Goal: Book appointment/travel/reservation

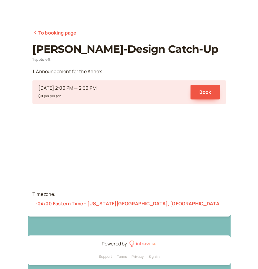
scroll to position [44, 0]
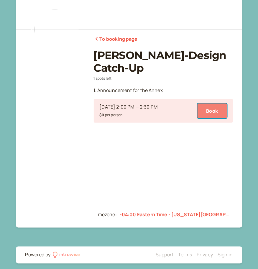
click at [202, 112] on button "Book" at bounding box center [211, 110] width 29 height 15
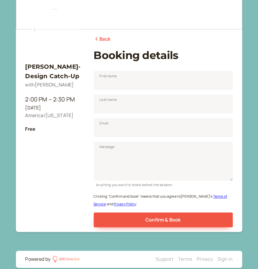
scroll to position [43, 0]
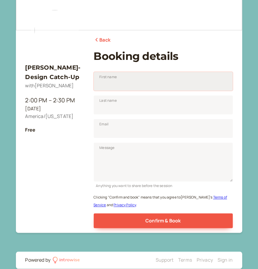
click at [180, 84] on input "First name" at bounding box center [163, 81] width 139 height 19
type input "[PERSON_NAME]"
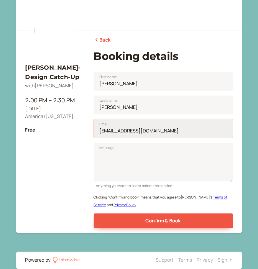
click at [144, 124] on input "[EMAIL_ADDRESS][DOMAIN_NAME]" at bounding box center [163, 128] width 139 height 19
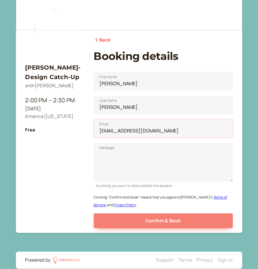
type input "[EMAIL_ADDRESS][DOMAIN_NAME]"
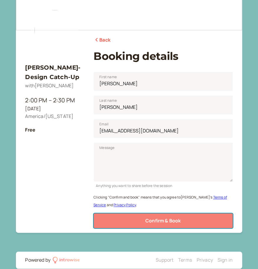
click at [161, 213] on button "Confirm & Book" at bounding box center [163, 220] width 139 height 15
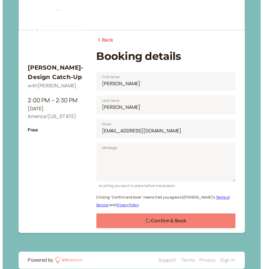
scroll to position [0, 0]
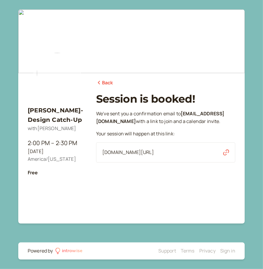
click at [202, 155] on icon "button" at bounding box center [226, 152] width 6 height 6
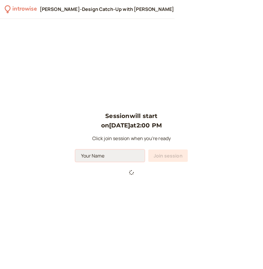
click at [99, 153] on input at bounding box center [110, 155] width 70 height 12
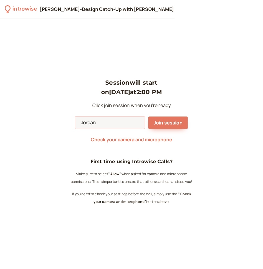
type input "Jordan"
click at [191, 133] on div "Session will start on Sep 2 at 2:00 PM Click join session when you're ready Jor…" at bounding box center [132, 144] width 124 height 132
click at [161, 139] on span "Check your camera and microphone" at bounding box center [131, 139] width 81 height 6
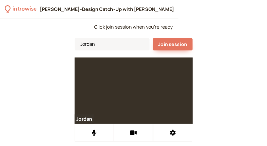
scroll to position [34, 0]
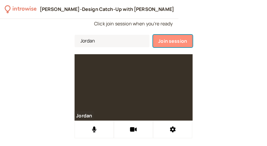
click at [178, 39] on span "Join session" at bounding box center [172, 41] width 29 height 6
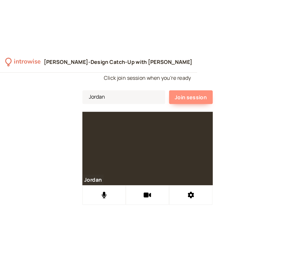
scroll to position [0, 0]
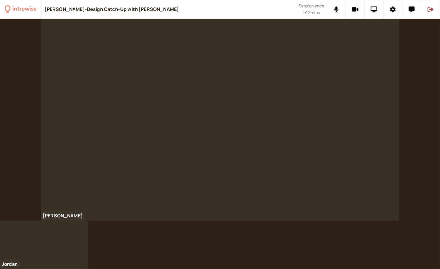
click at [262, 228] on html "introwise Jordan-Anna-Design Catch-Up with Anna Fitzgerald Session ends in 12 m…" at bounding box center [220, 134] width 440 height 269
click at [139, 234] on div at bounding box center [220, 144] width 440 height 250
